Goal: Task Accomplishment & Management: Use online tool/utility

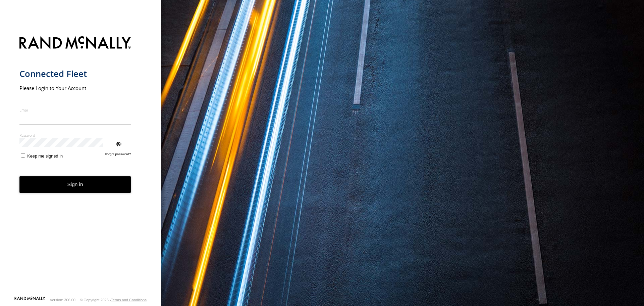
click at [87, 176] on button "Sign in" at bounding box center [75, 184] width 112 height 16
click at [70, 158] on form "Connected Fleet Please Login to Your Account Email Enter a valid login email ad…" at bounding box center [80, 163] width 122 height 263
click at [71, 176] on button "Sign in" at bounding box center [75, 184] width 112 height 16
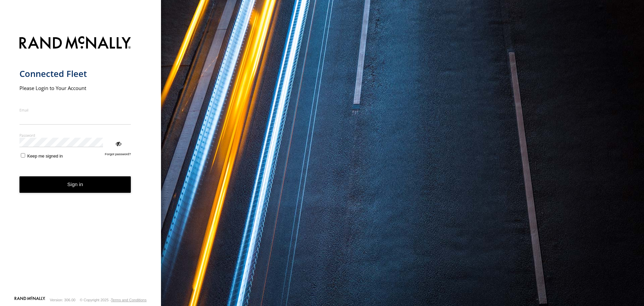
click at [71, 176] on button "Sign in" at bounding box center [75, 184] width 112 height 16
click at [86, 125] on form "Connected Fleet Please Login to Your Account Email Enter a valid login email ad…" at bounding box center [80, 163] width 122 height 263
click at [115, 140] on div "ViewPassword" at bounding box center [118, 143] width 7 height 7
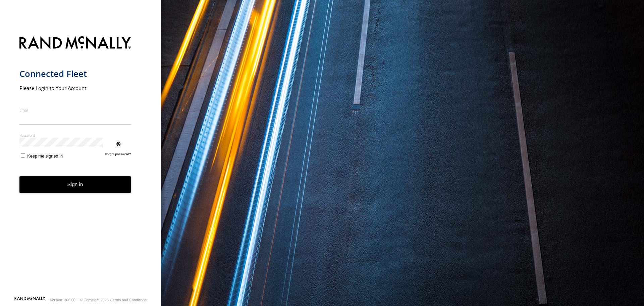
click at [43, 176] on button "Sign in" at bounding box center [75, 184] width 112 height 16
